Goal: Transaction & Acquisition: Obtain resource

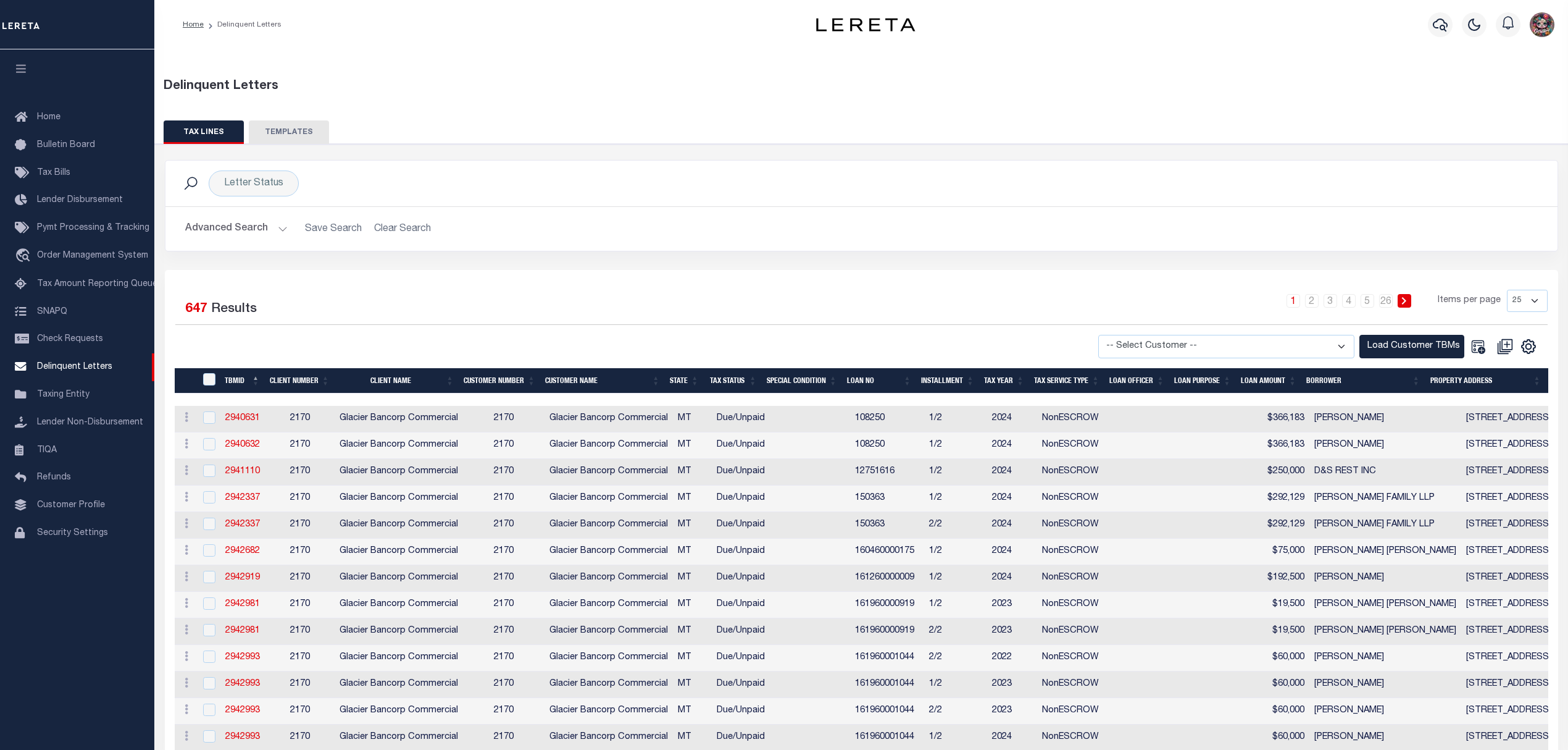
click at [233, 237] on button "Advanced Search" at bounding box center [237, 228] width 103 height 24
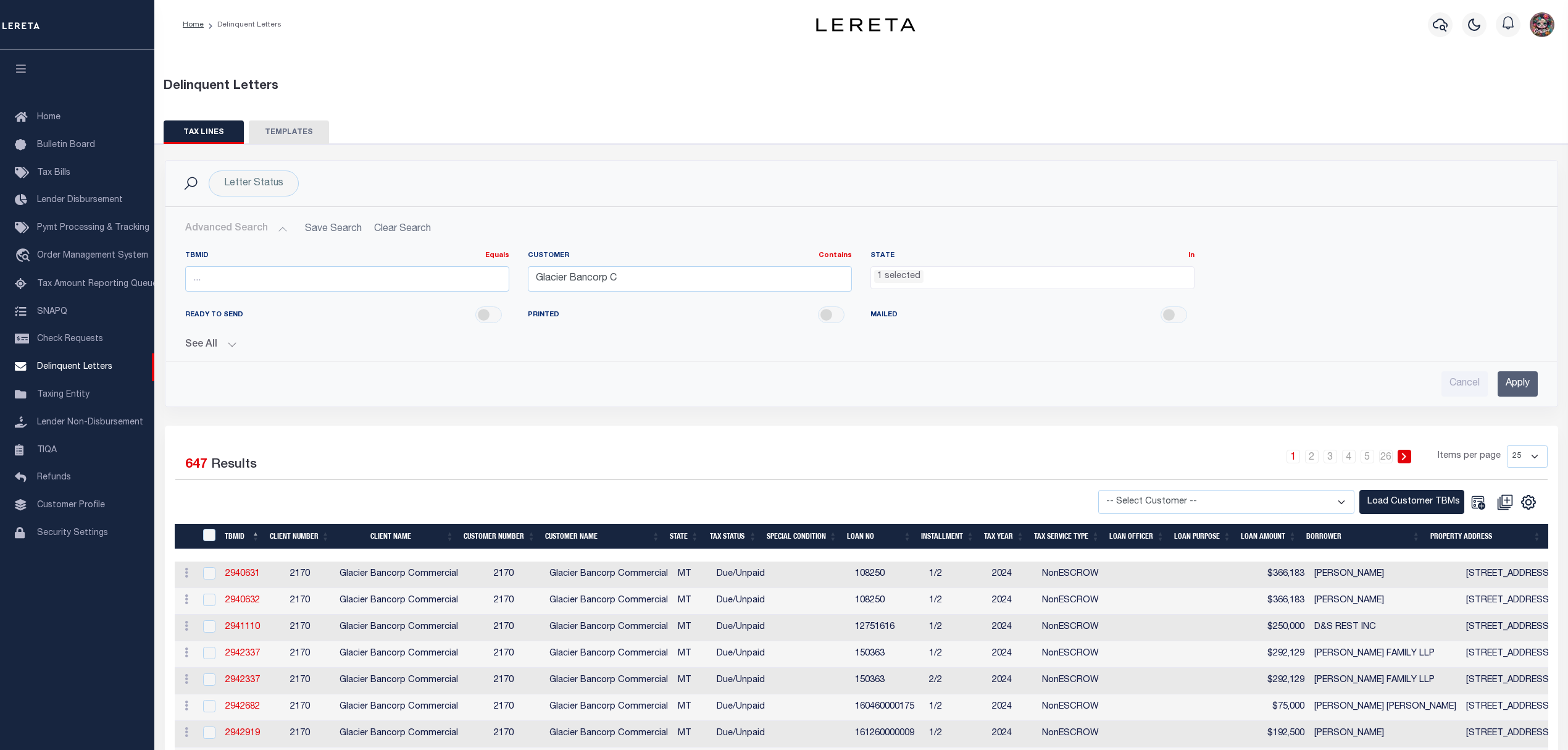
click at [983, 277] on ul "1 selected" at bounding box center [1033, 274] width 323 height 17
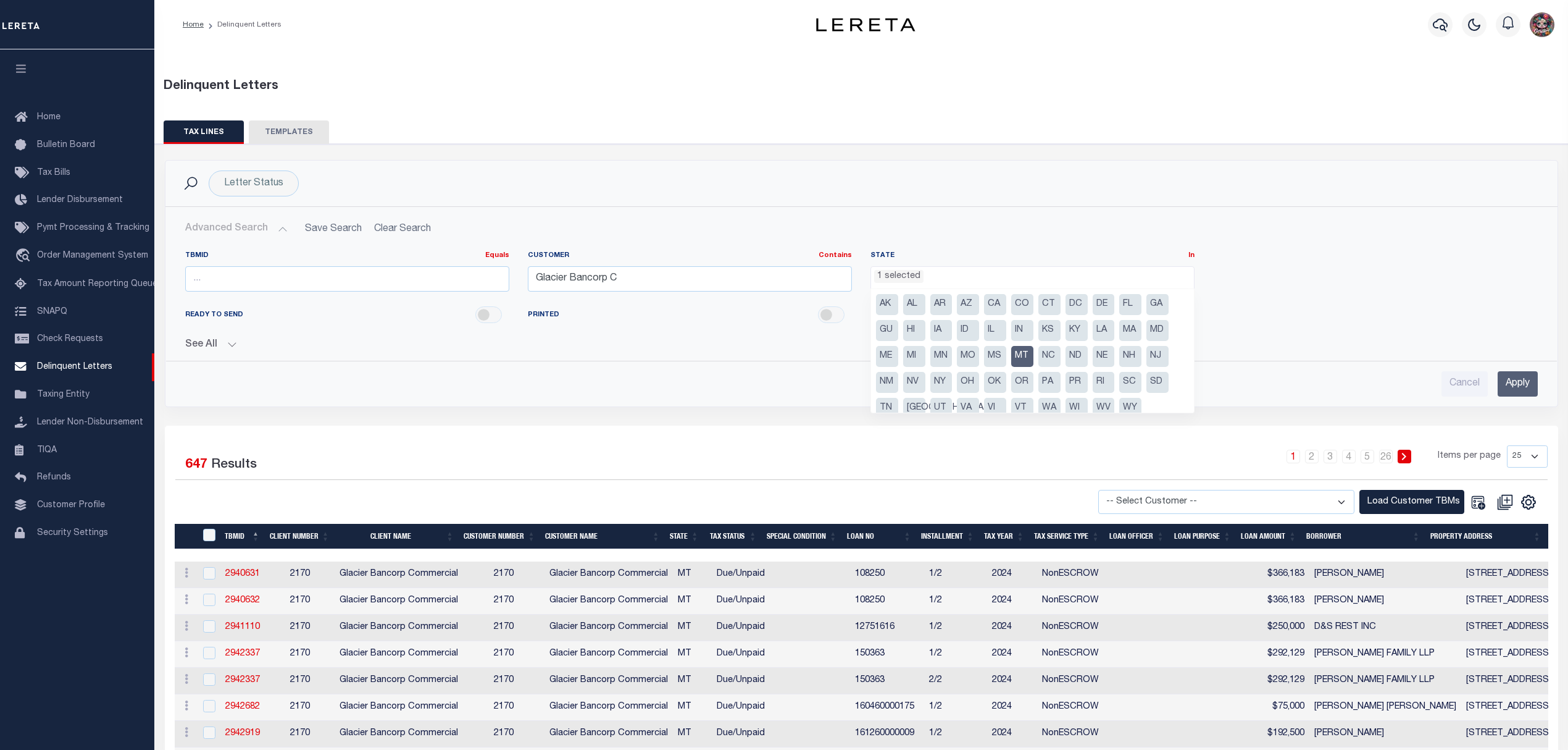
click at [1020, 308] on li "CO" at bounding box center [1022, 304] width 22 height 21
select select "CO"
click at [960, 329] on li "ID" at bounding box center [967, 330] width 22 height 21
click at [1356, 284] on div "TBMID Equals Equals Is Not Equal To Is Greater Than Is Less Than Customer Conta…" at bounding box center [861, 276] width 1370 height 51
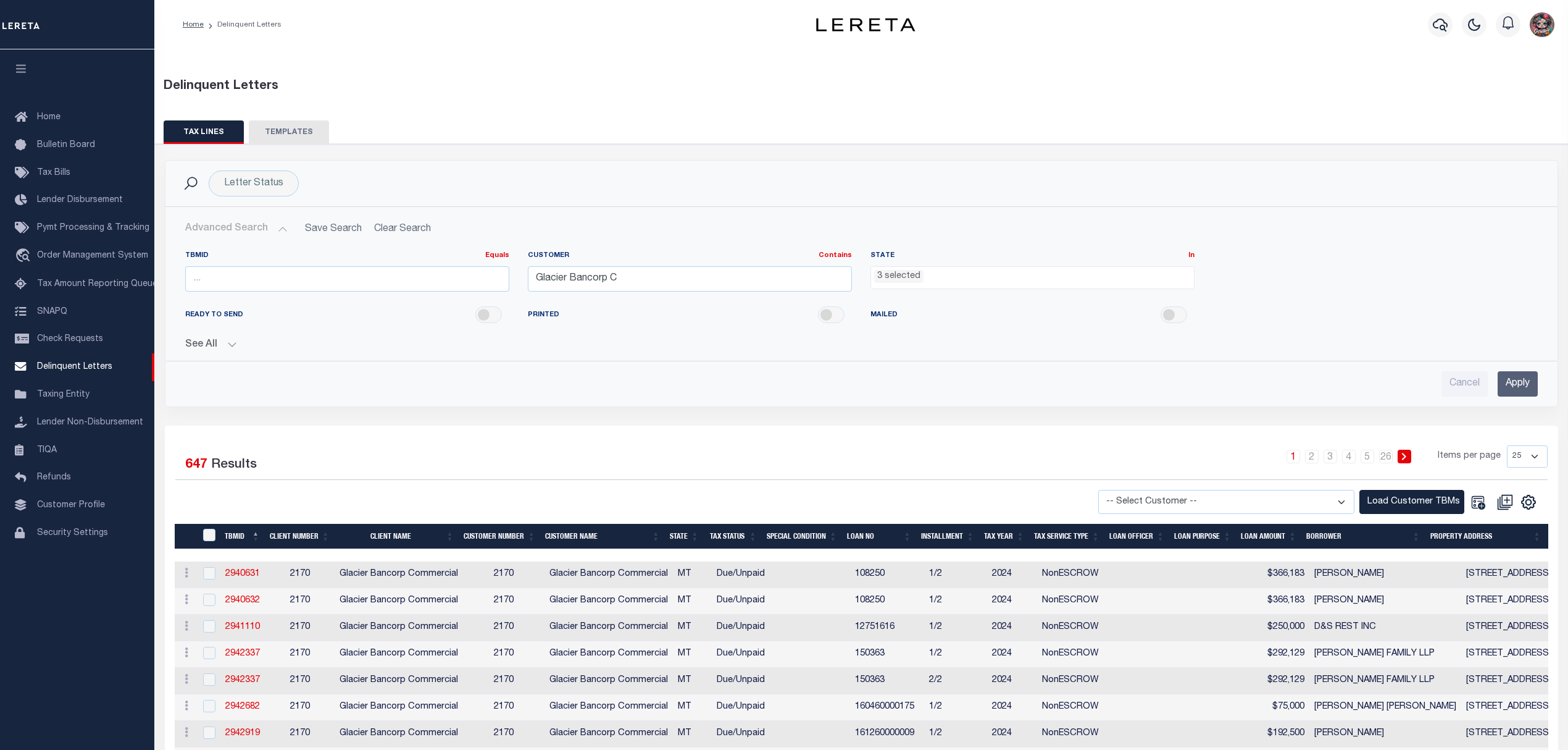
click at [1525, 385] on input "Apply" at bounding box center [1517, 384] width 40 height 25
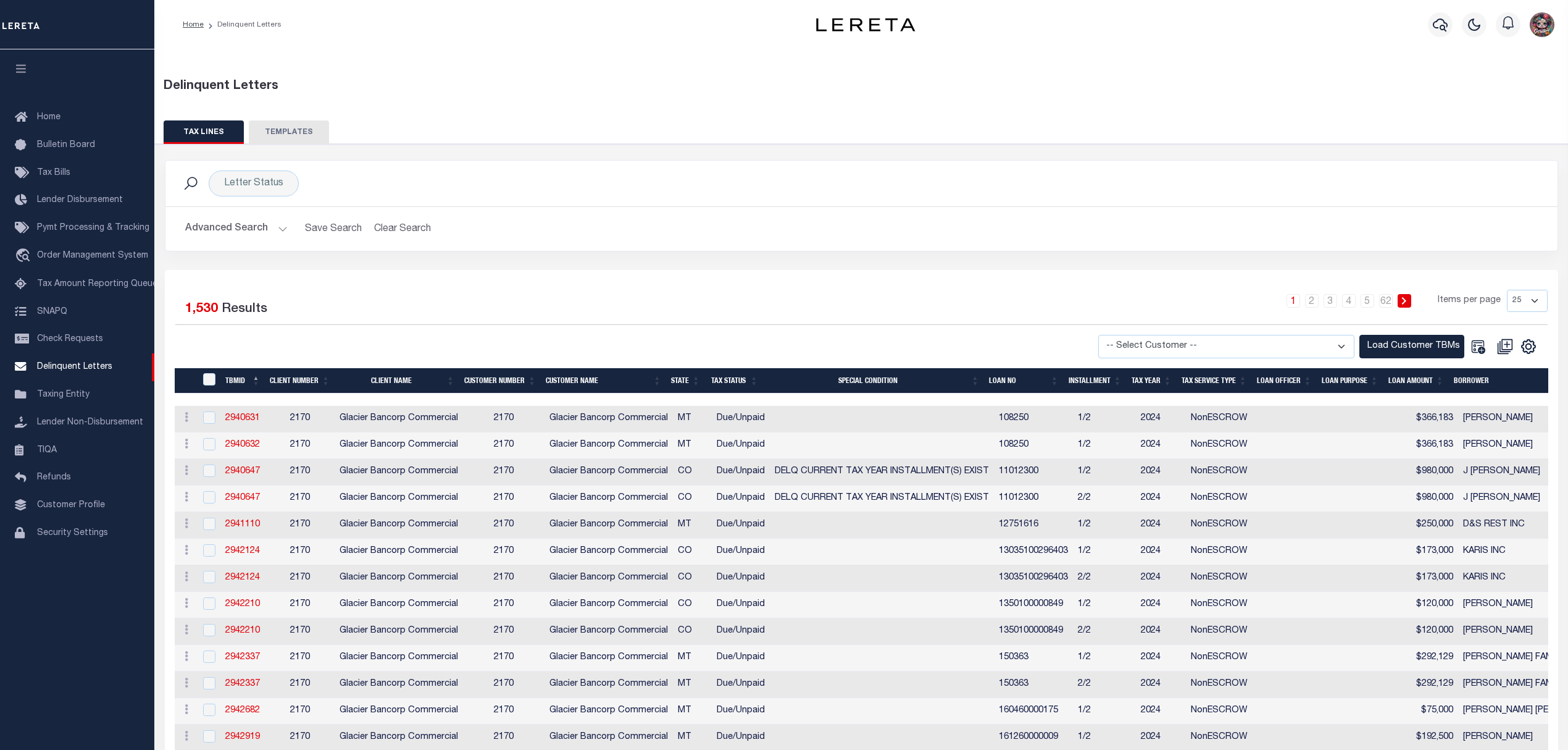
click at [1509, 300] on select "25 50 100 500 1000" at bounding box center [1527, 300] width 41 height 22
select select "1000"
click at [1506, 290] on select "25 50 100 500 1000" at bounding box center [1527, 300] width 41 height 22
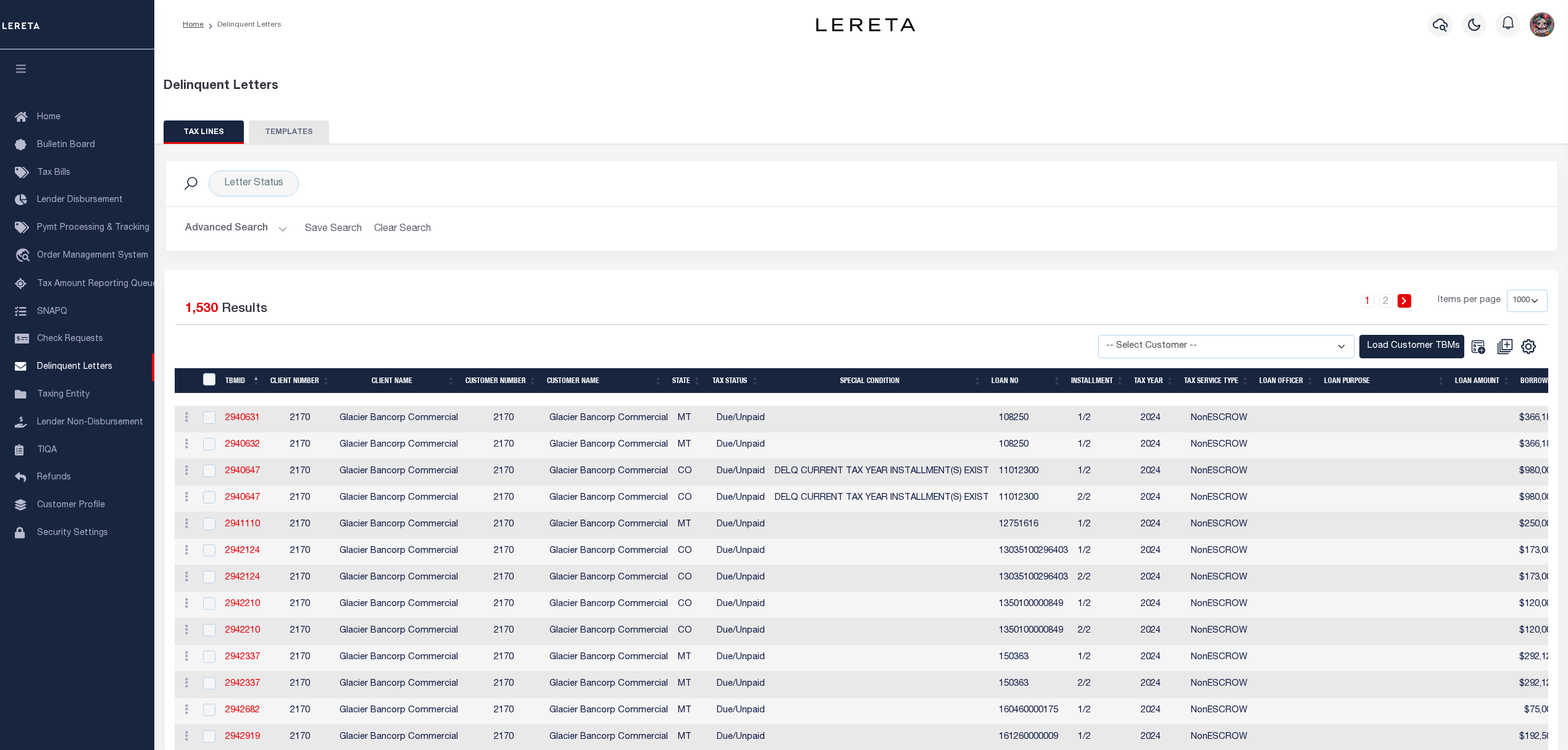
click at [1168, 350] on select "-- Select Customer -- Accumatch - Refunds All In Credit Union Amarillo National…" at bounding box center [1226, 346] width 256 height 24
select select "2170"
click at [1109, 335] on select "-- Select Customer -- Accumatch - Refunds All In Credit Union Amarillo National…" at bounding box center [1226, 346] width 256 height 24
click at [1385, 349] on button "Load Customer TBMs" at bounding box center [1411, 346] width 105 height 24
click at [846, 250] on div "Advanced Search Save Search Clear Search DelinquentLetterSearchTable_dynamictab…" at bounding box center [861, 229] width 1391 height 44
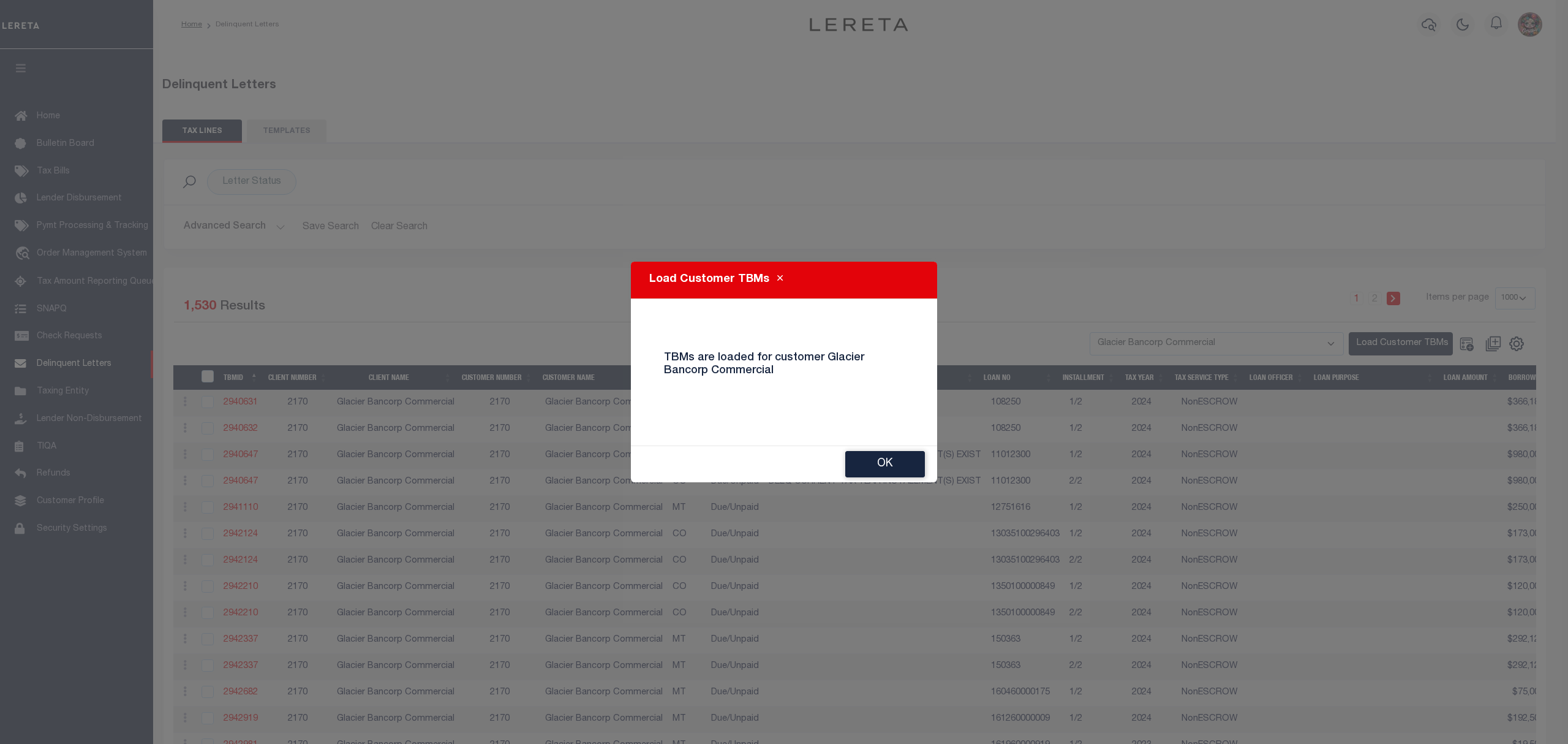
click at [895, 452] on button "Ok" at bounding box center [885, 464] width 80 height 27
click at [890, 455] on span "DELQ CURRENT TAX YEAR INSTALLMENT(S) EXIST" at bounding box center [874, 455] width 213 height 9
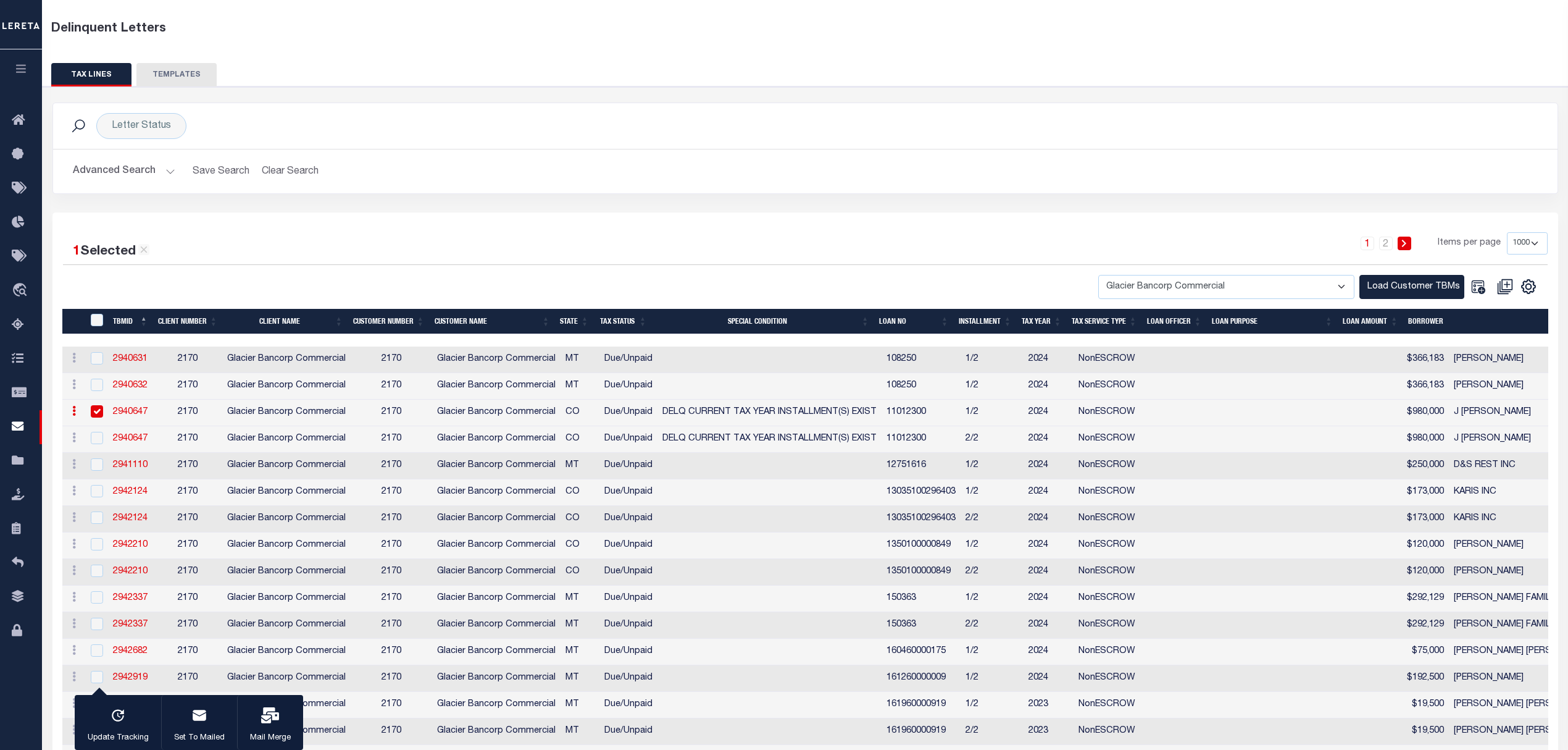
scroll to position [0, 0]
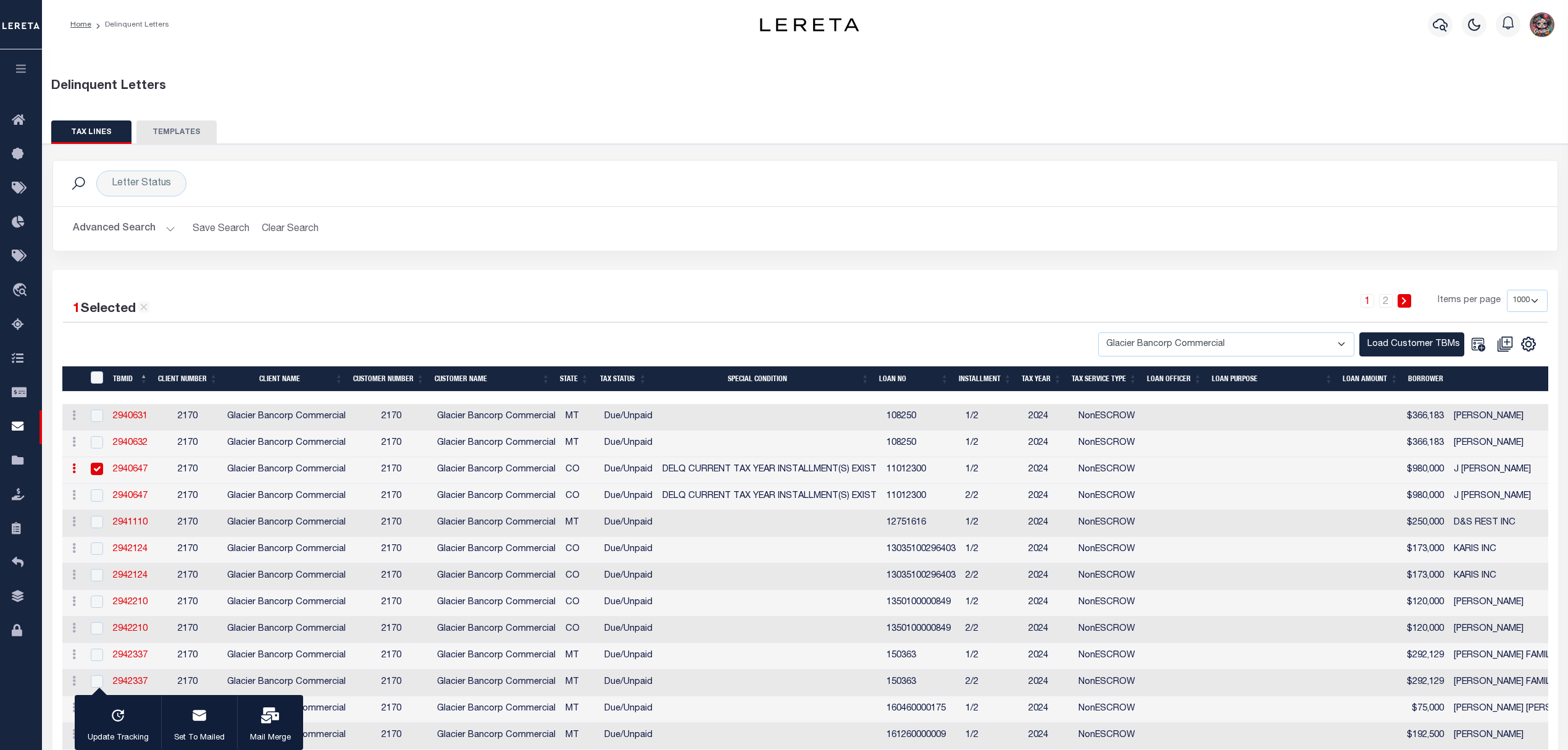
click at [97, 473] on input "checkbox" at bounding box center [96, 468] width 12 height 12
checkbox input "false"
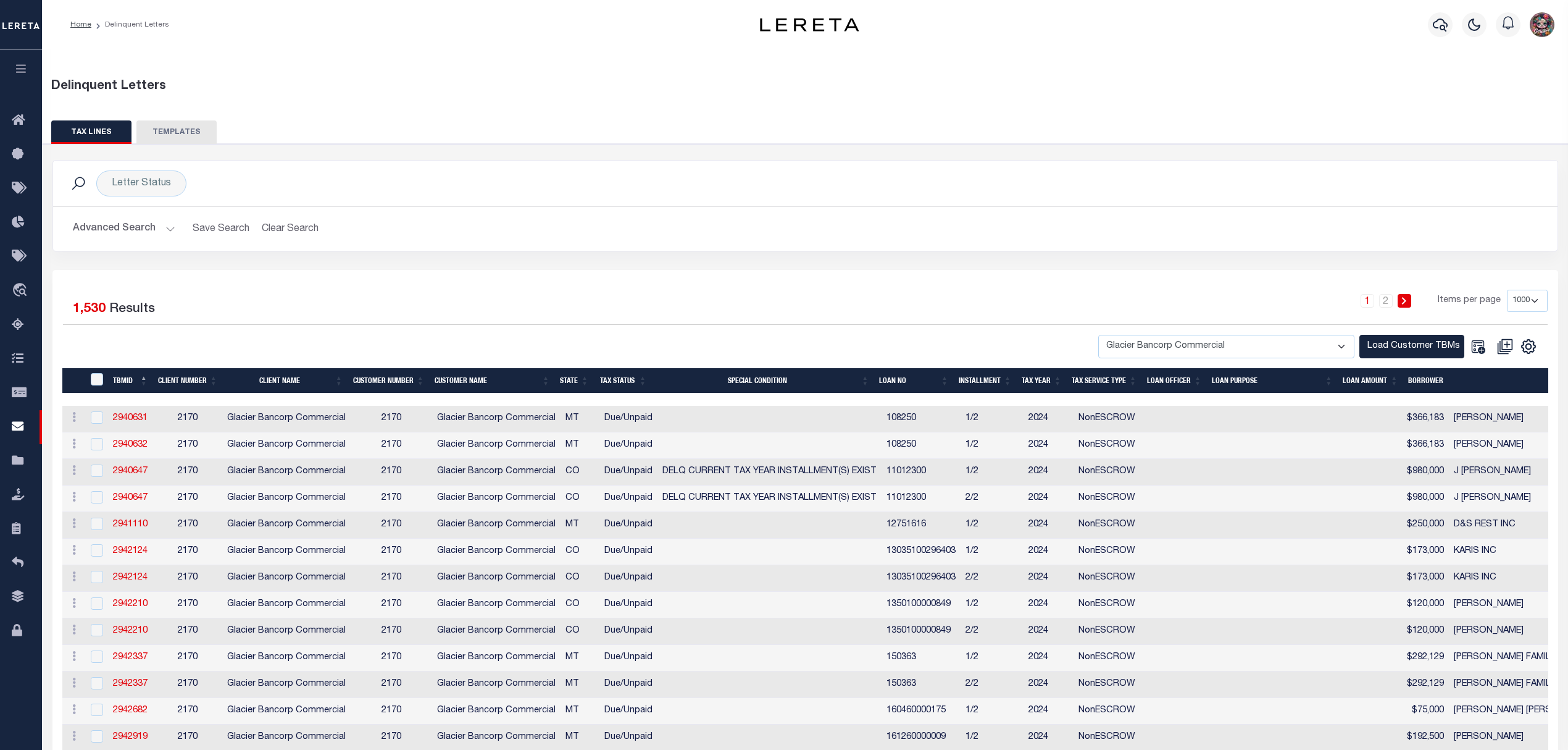
click at [1376, 345] on button "Load Customer TBMs" at bounding box center [1411, 346] width 105 height 24
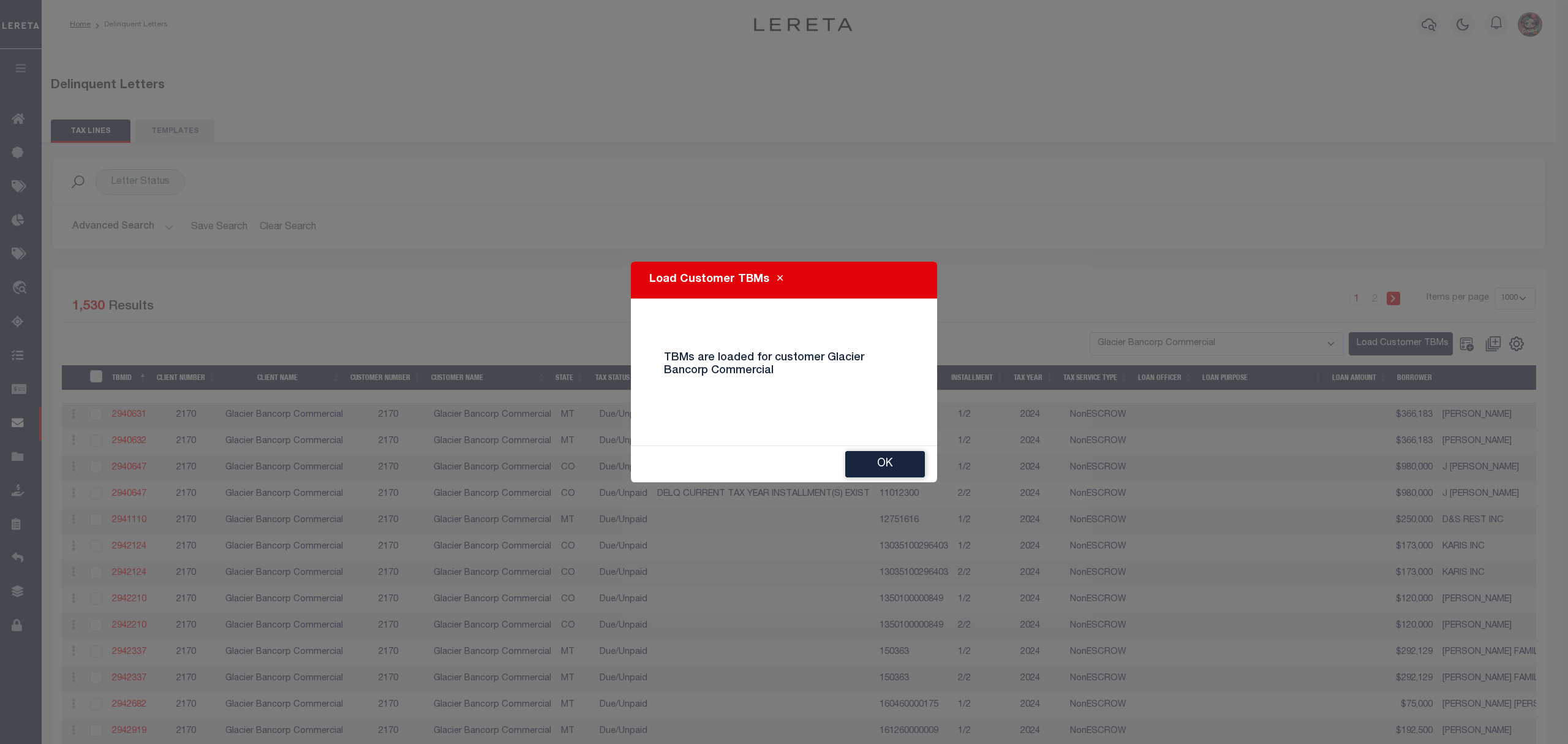
click at [872, 456] on button "Ok" at bounding box center [885, 464] width 80 height 27
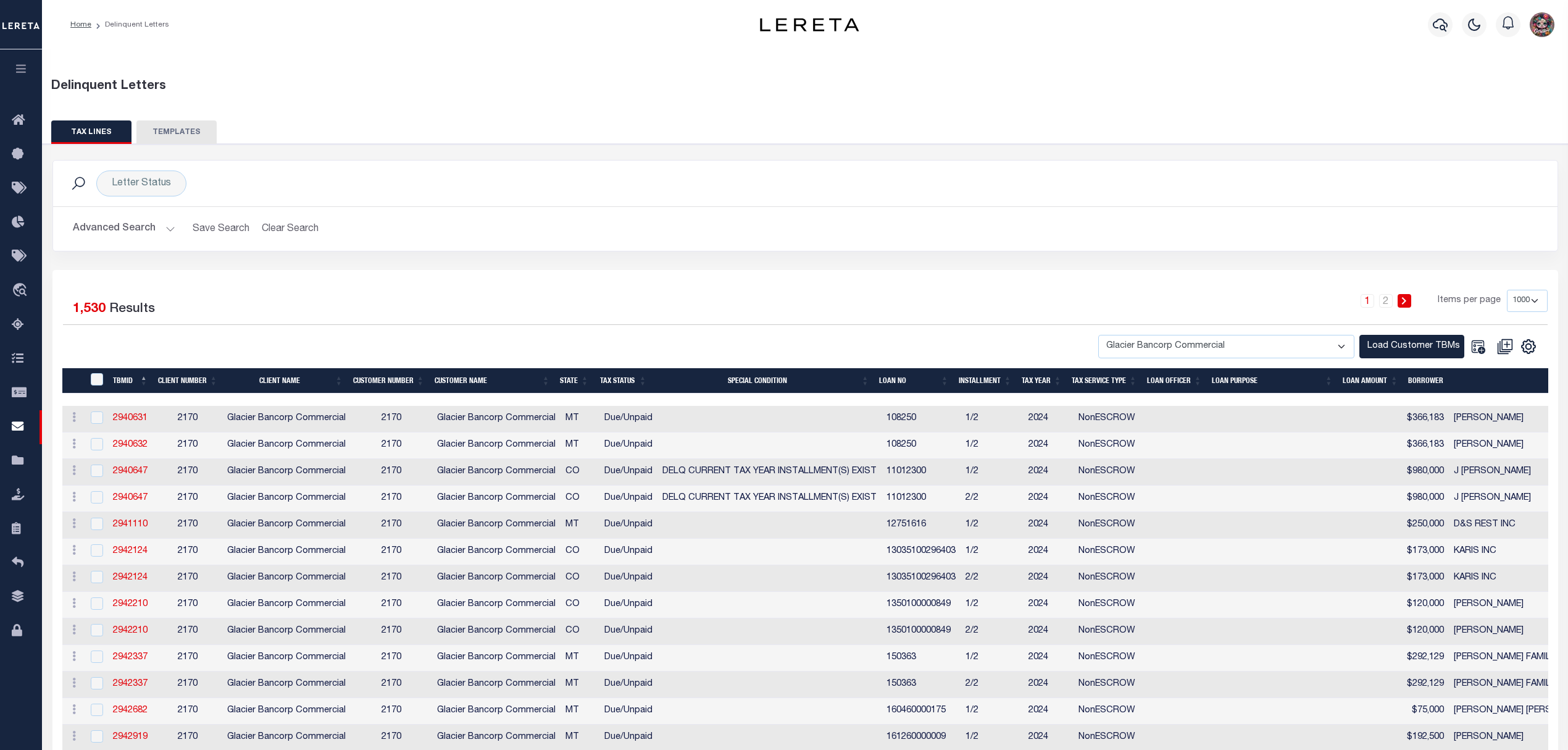
click at [1530, 346] on icon "" at bounding box center [1528, 347] width 6 height 6
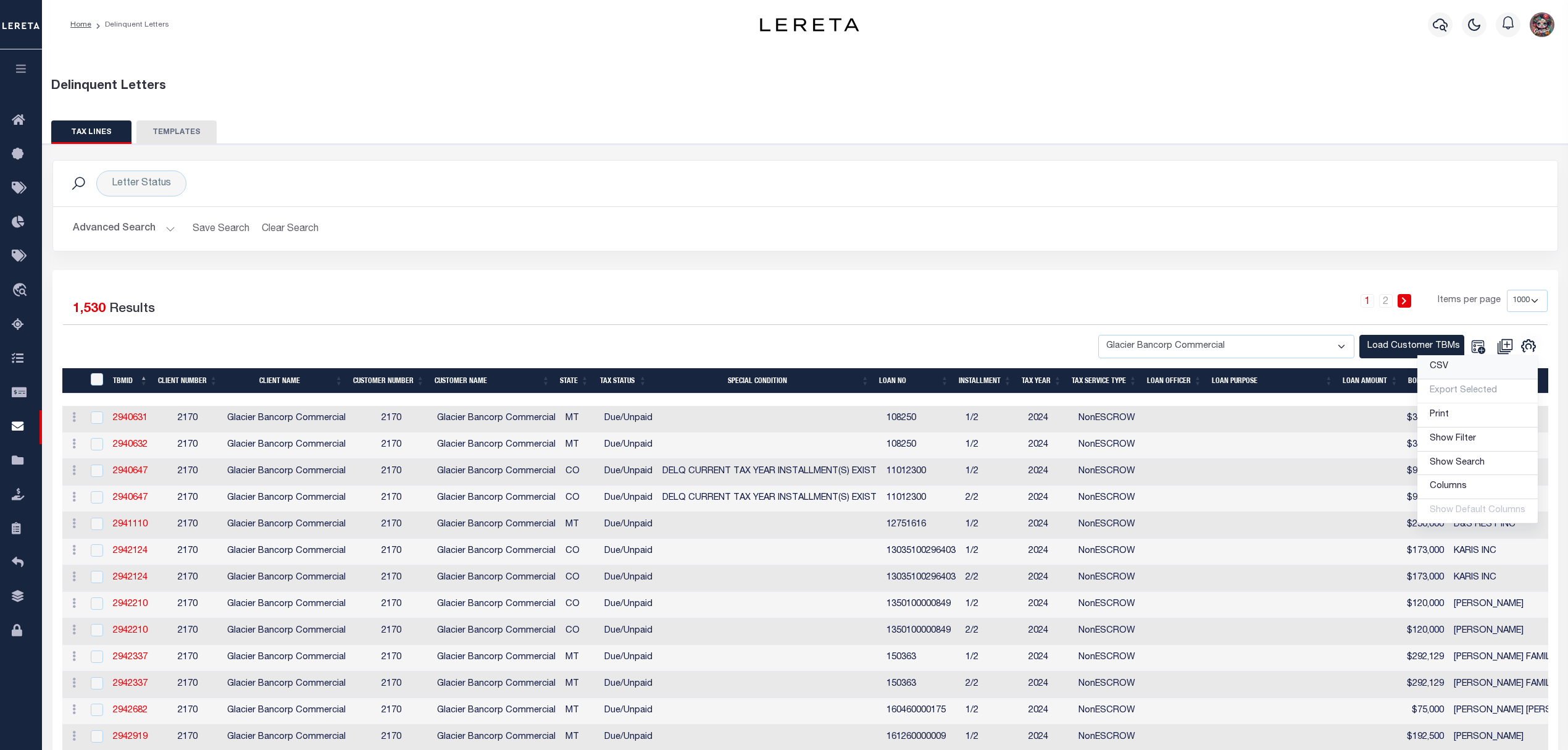
click at [1454, 371] on link "CSV" at bounding box center [1477, 366] width 120 height 24
